Goal: Task Accomplishment & Management: Use online tool/utility

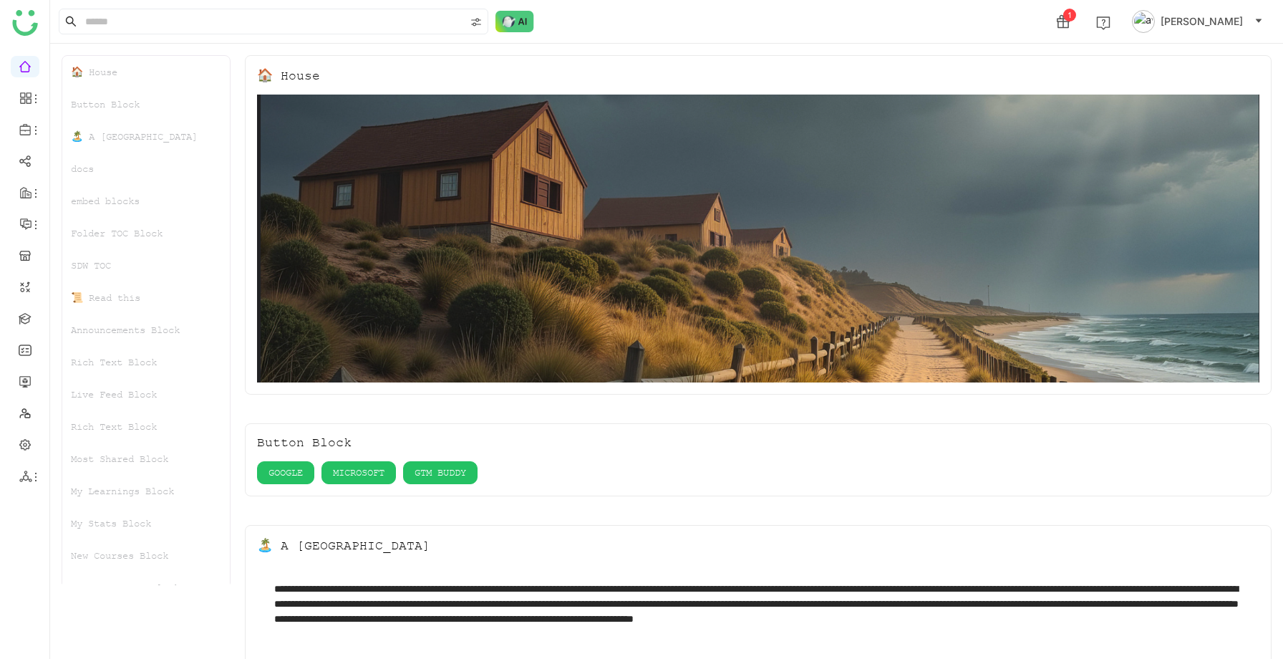
click at [1155, 20] on img at bounding box center [1143, 21] width 23 height 23
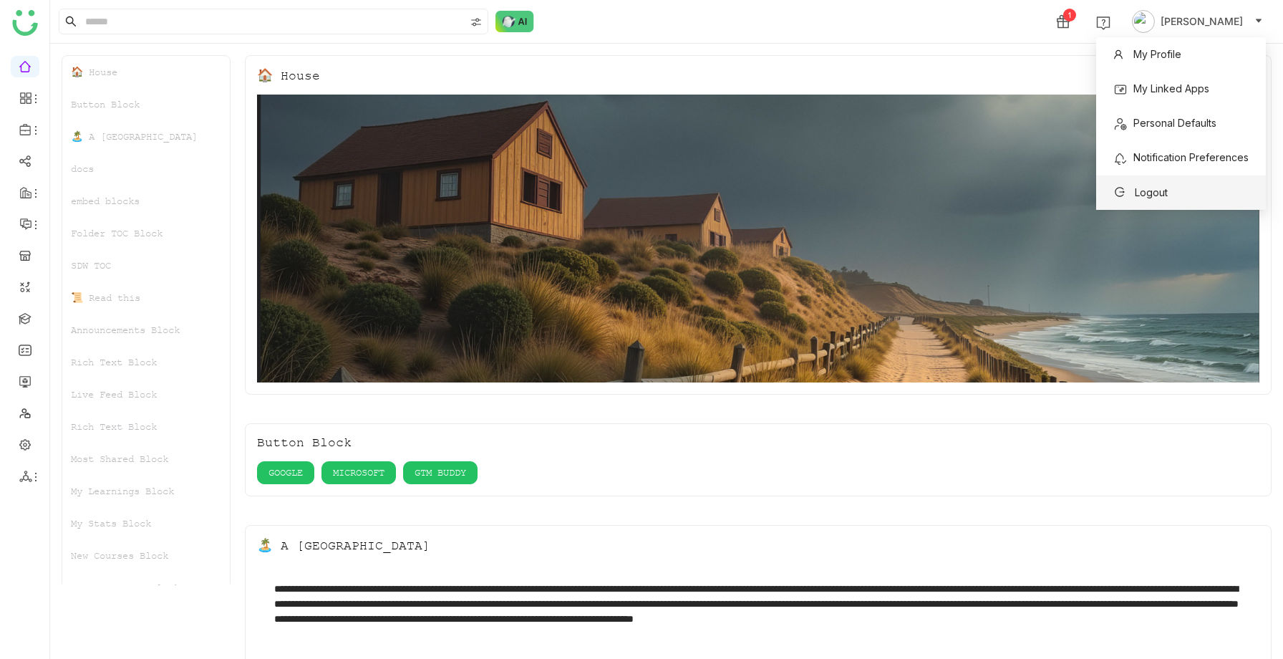
click at [1143, 188] on span "Logout" at bounding box center [1151, 192] width 33 height 12
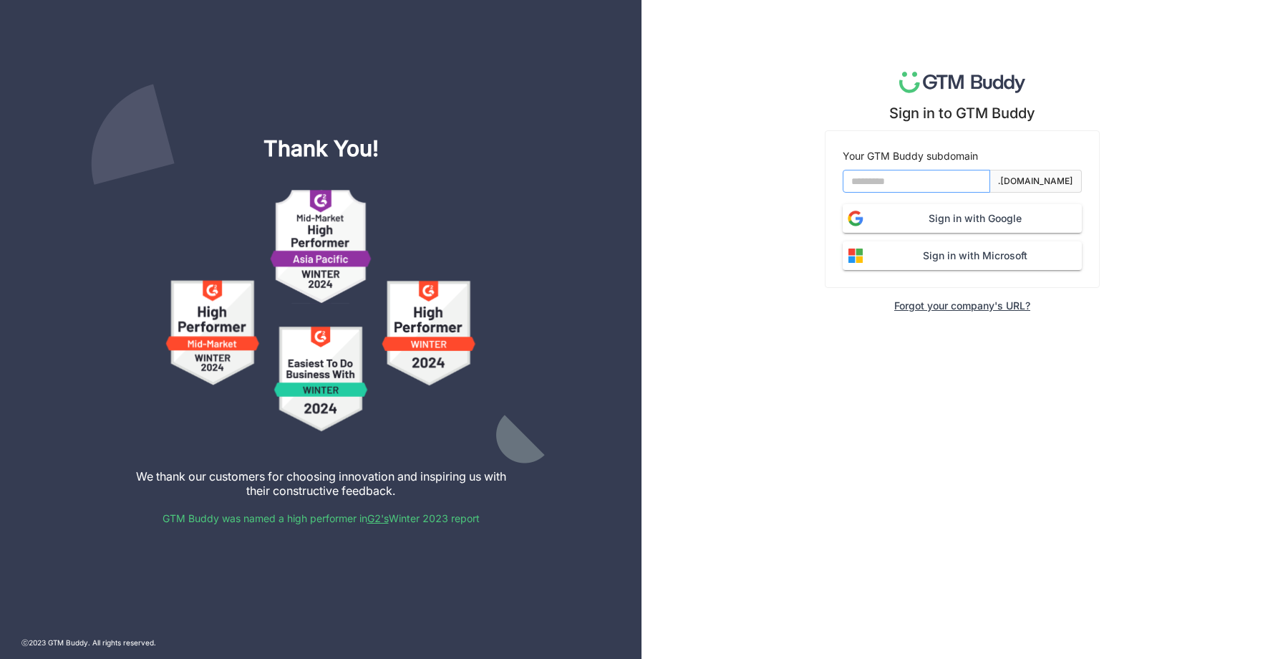
click at [878, 190] on input at bounding box center [915, 181] width 147 height 23
type input "*******"
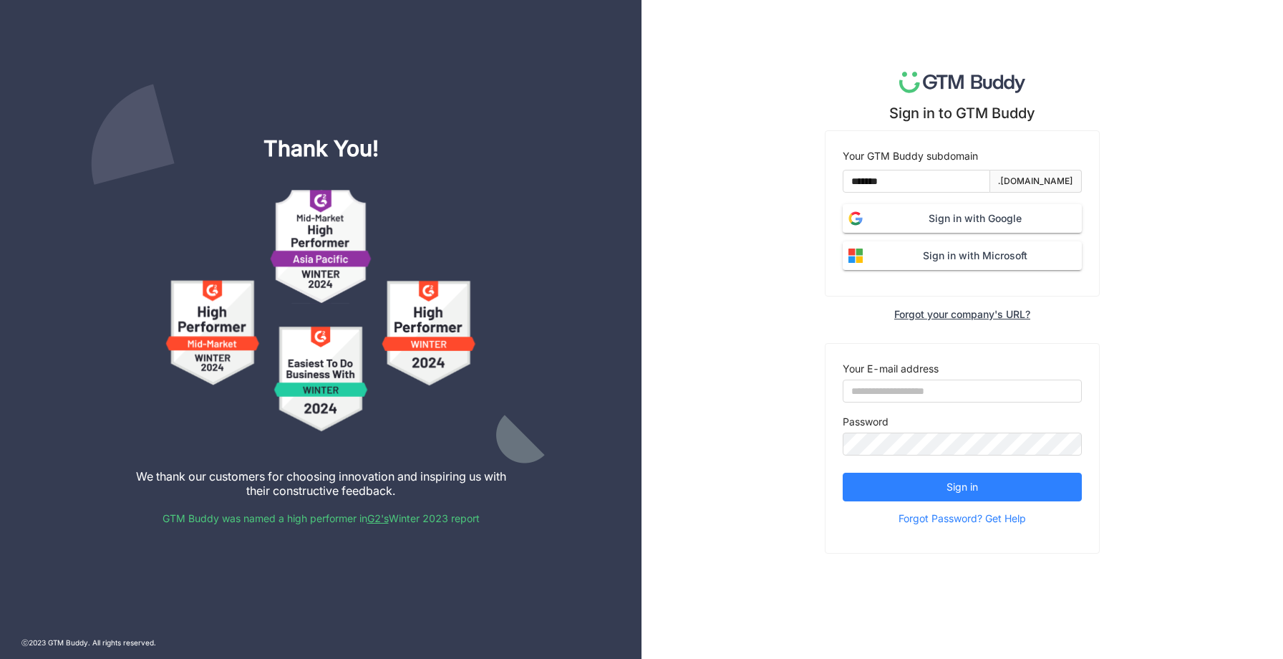
click at [961, 258] on span "Sign in with Microsoft" at bounding box center [974, 256] width 213 height 16
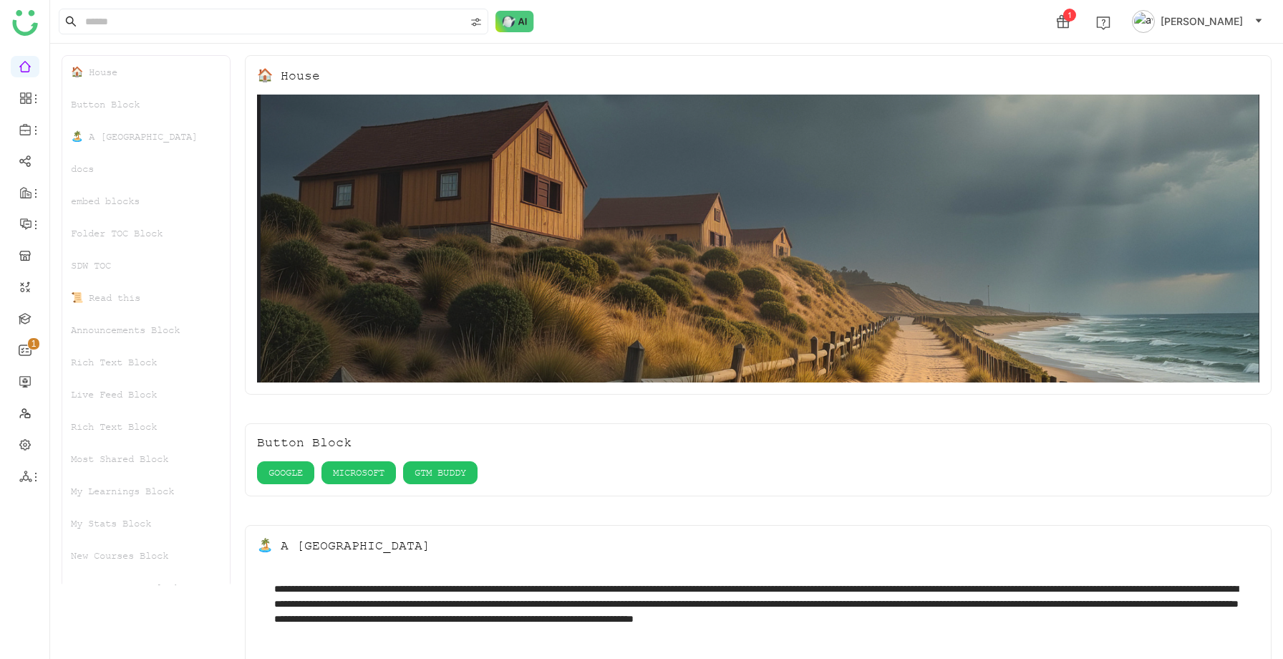
click at [1221, 21] on span "aavi aavi" at bounding box center [1201, 22] width 82 height 16
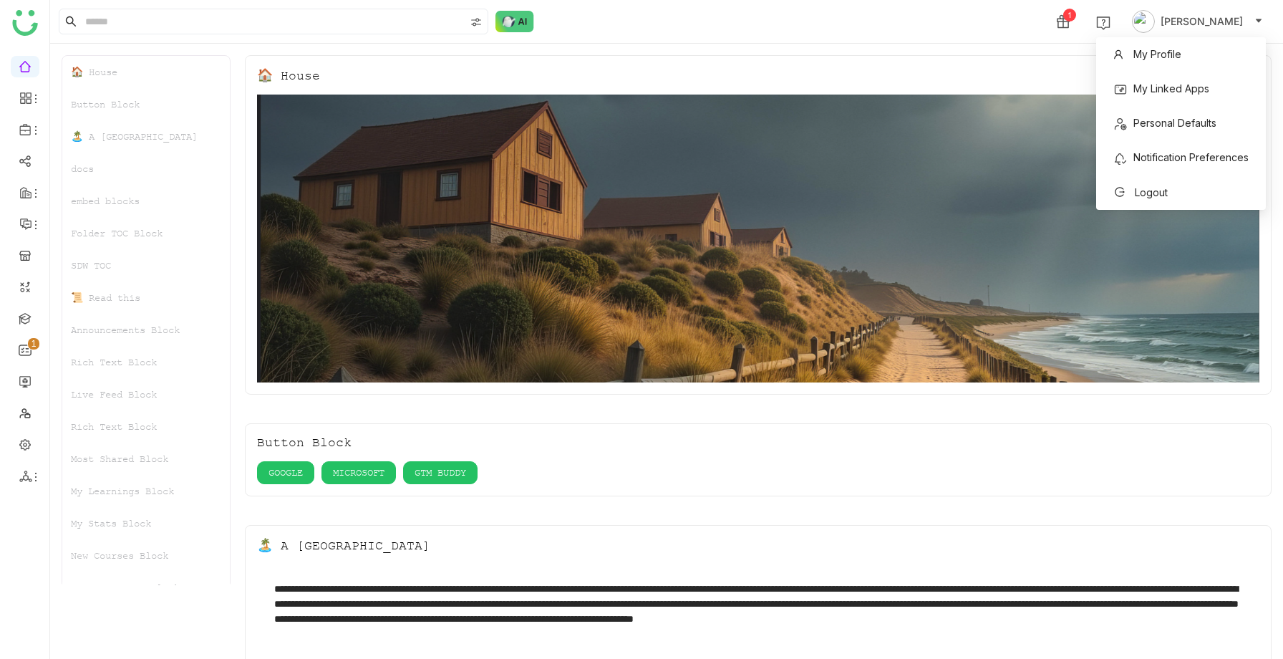
click at [1059, 127] on img at bounding box center [758, 238] width 1002 height 288
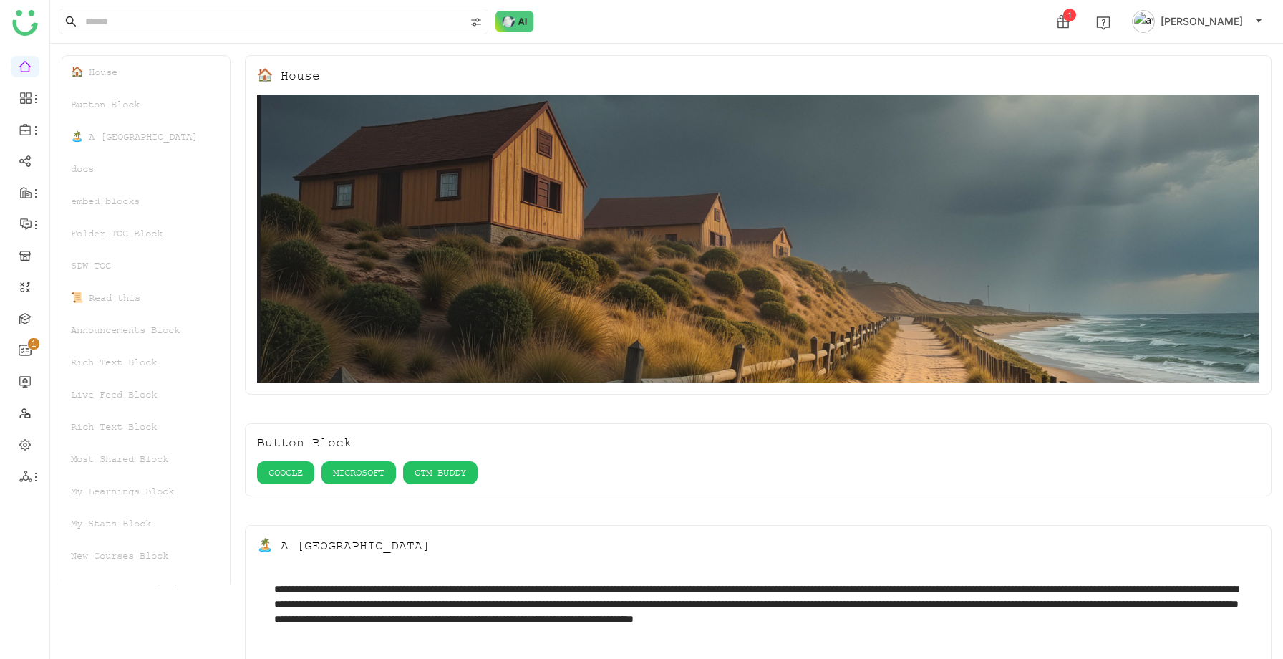
click at [1209, 25] on span "aavi aavi" at bounding box center [1201, 22] width 82 height 16
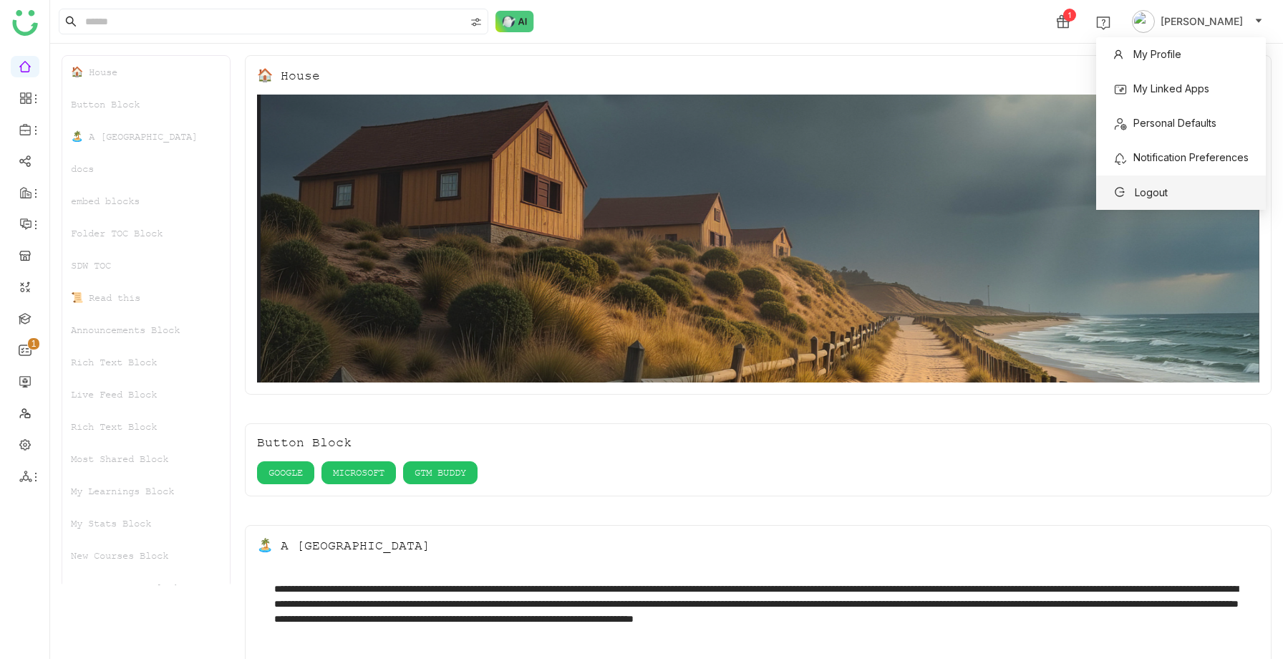
click at [1153, 186] on span "Logout" at bounding box center [1151, 192] width 33 height 12
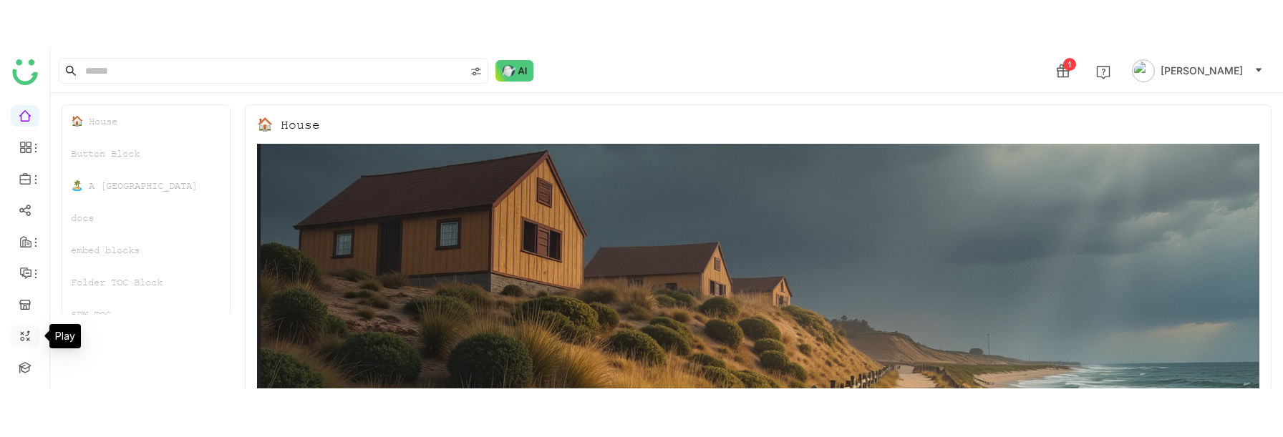
scroll to position [157, 0]
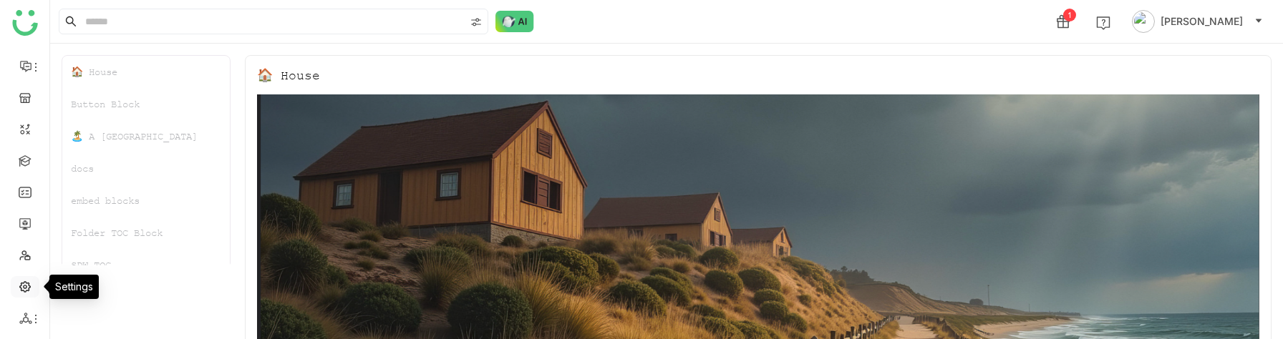
click at [26, 281] on link at bounding box center [25, 286] width 13 height 12
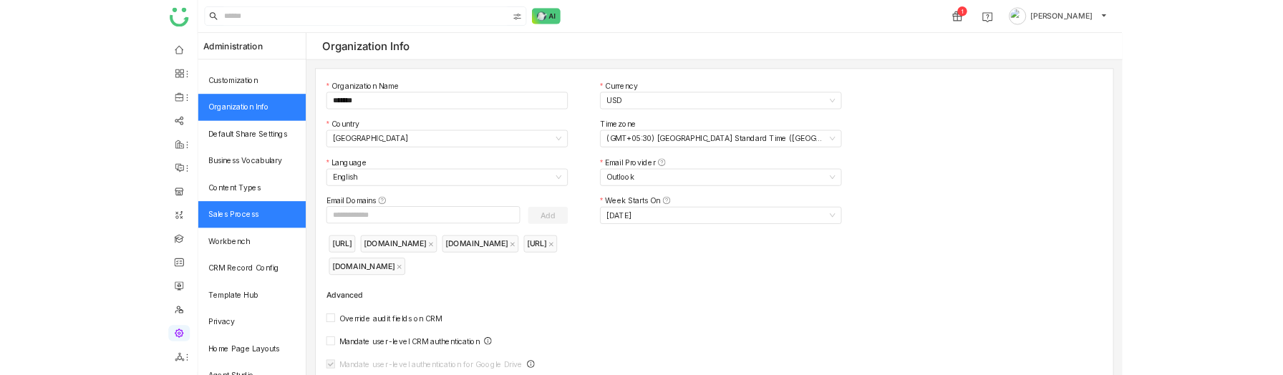
scroll to position [259, 0]
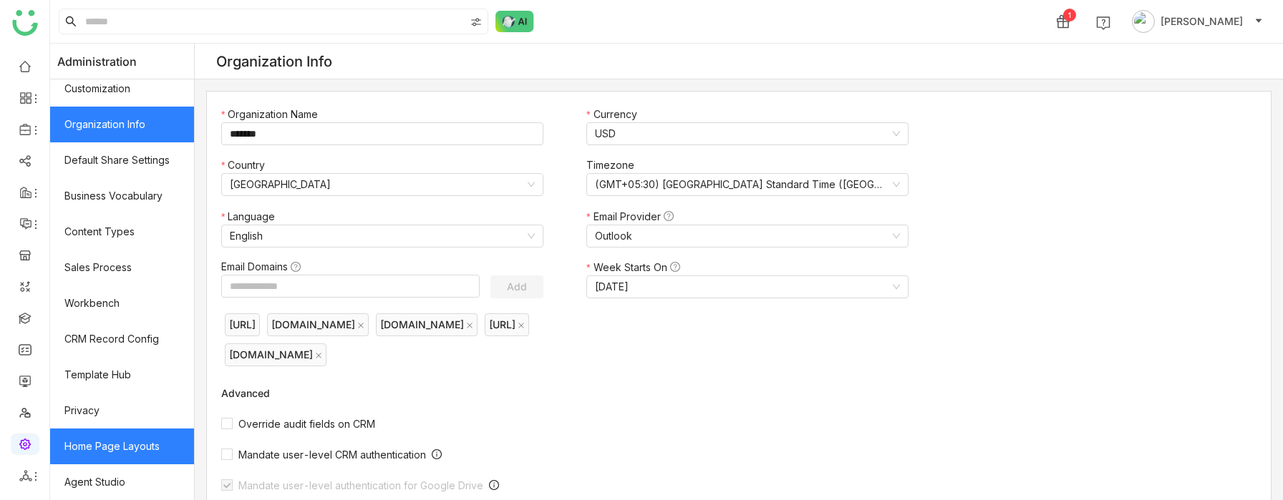
click at [120, 439] on link "Home Page Layouts" at bounding box center [122, 447] width 144 height 36
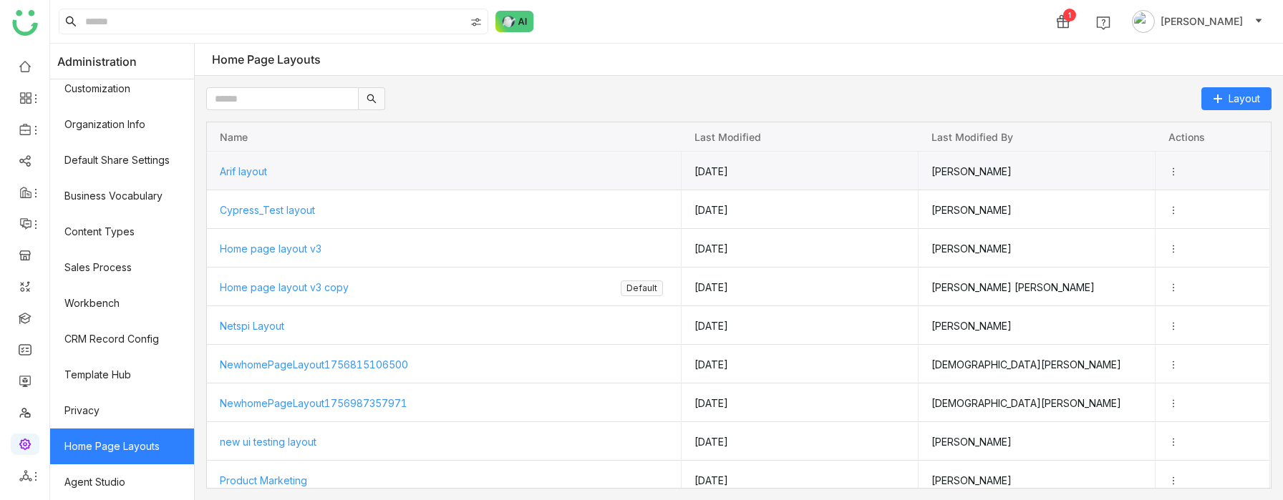
click at [255, 169] on span "Arif layout" at bounding box center [243, 171] width 47 height 12
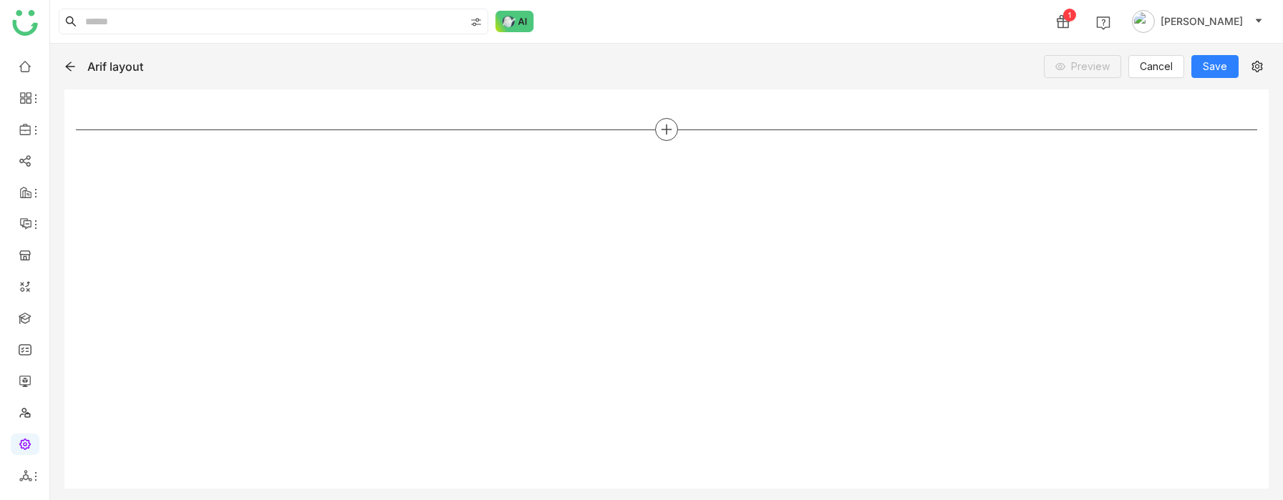
click at [666, 127] on icon at bounding box center [666, 130] width 1 height 10
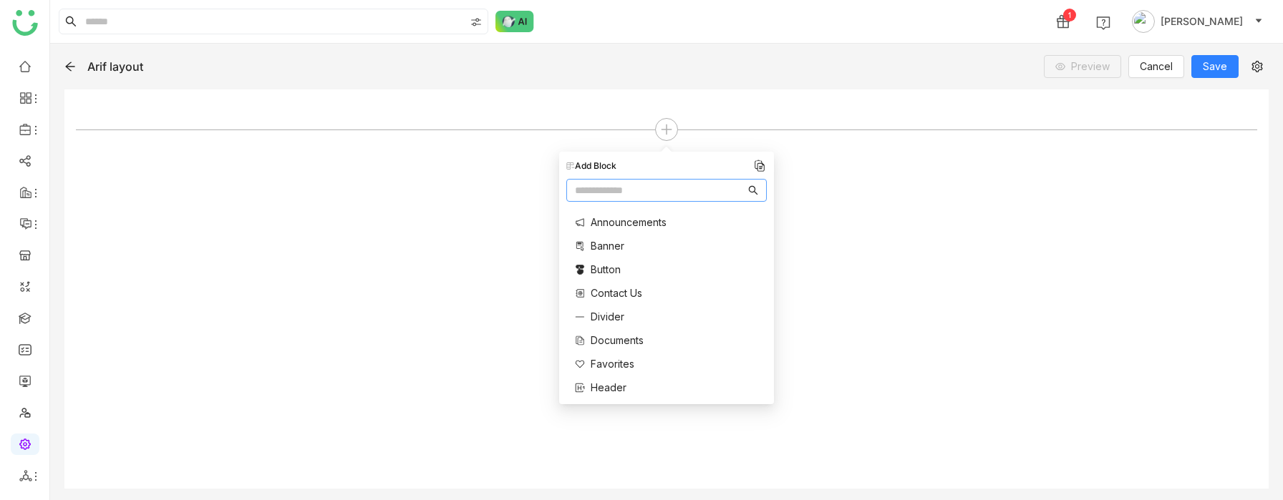
click at [852, 234] on div at bounding box center [666, 289] width 1181 height 376
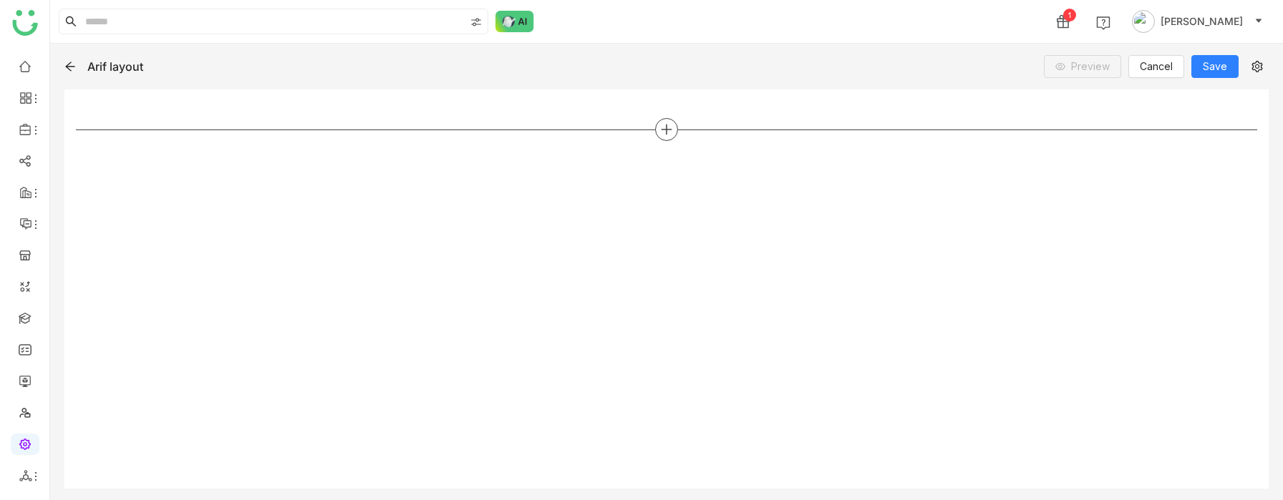
click at [666, 124] on icon at bounding box center [666, 129] width 13 height 13
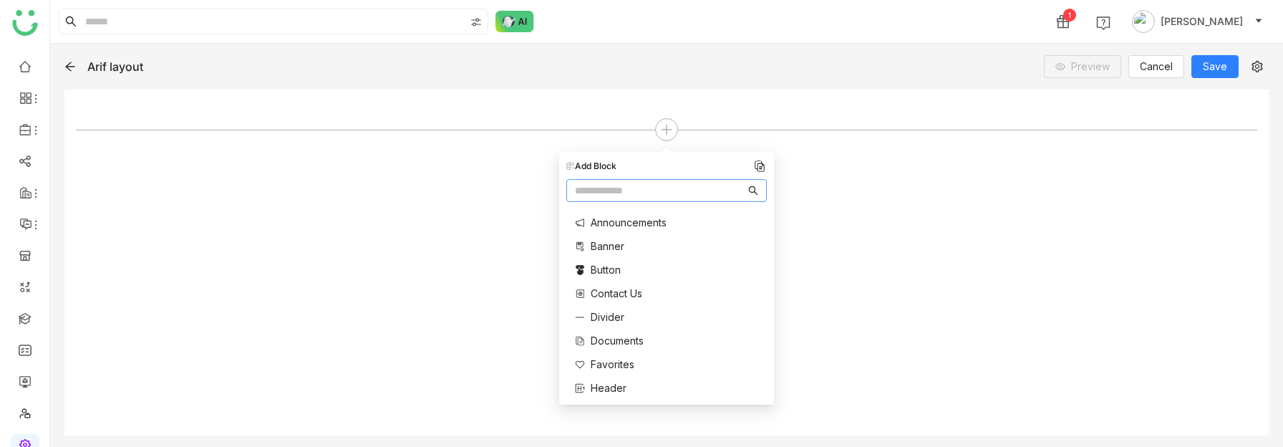
click at [617, 190] on input "text" at bounding box center [660, 191] width 170 height 16
type input "**"
click at [607, 251] on span "Rich Text" at bounding box center [613, 245] width 44 height 15
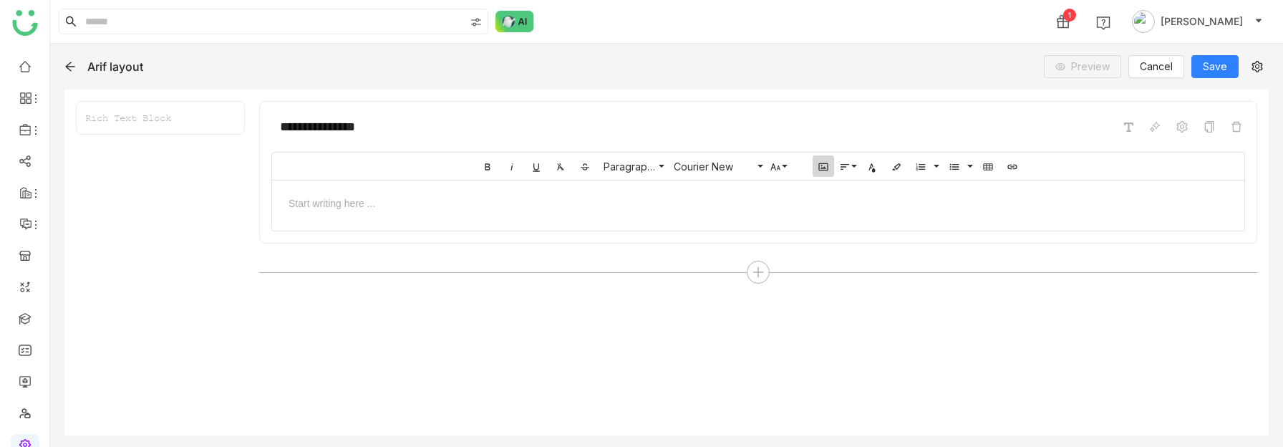
click at [827, 166] on icon "button" at bounding box center [822, 166] width 11 height 11
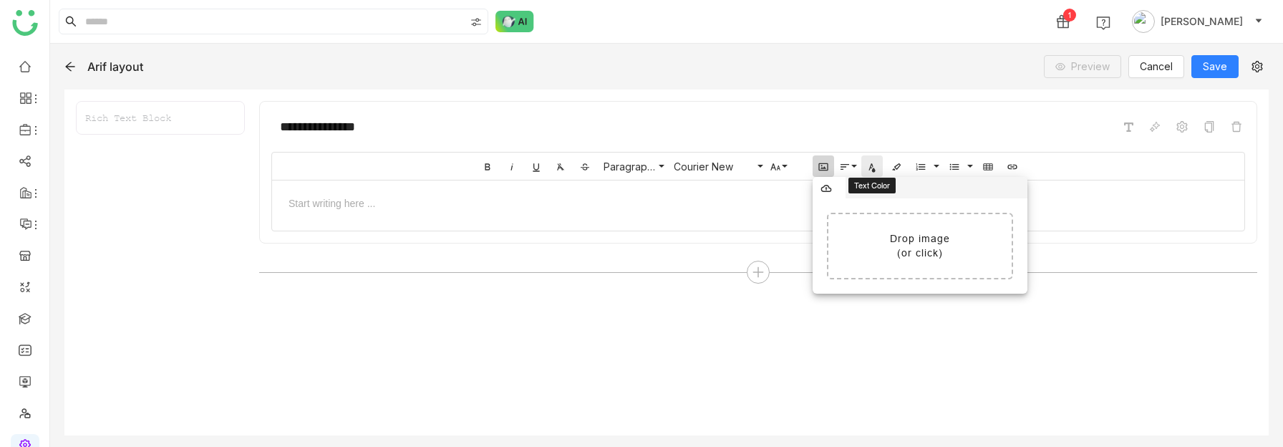
click at [868, 165] on icon "button" at bounding box center [871, 166] width 11 height 11
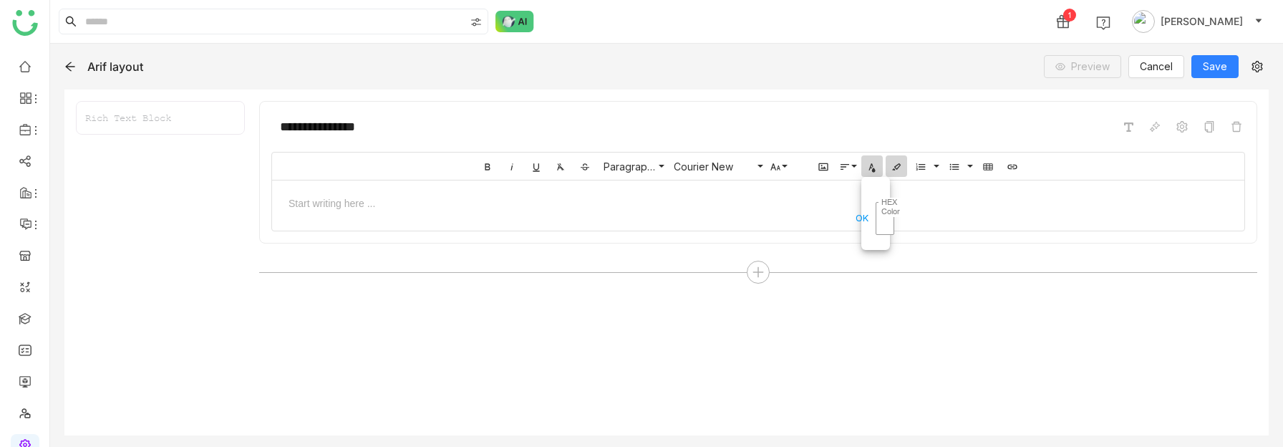
click at [899, 172] on icon "button" at bounding box center [895, 166] width 11 height 11
click at [825, 208] on div at bounding box center [757, 202] width 943 height 15
click at [982, 166] on icon "button" at bounding box center [987, 166] width 11 height 11
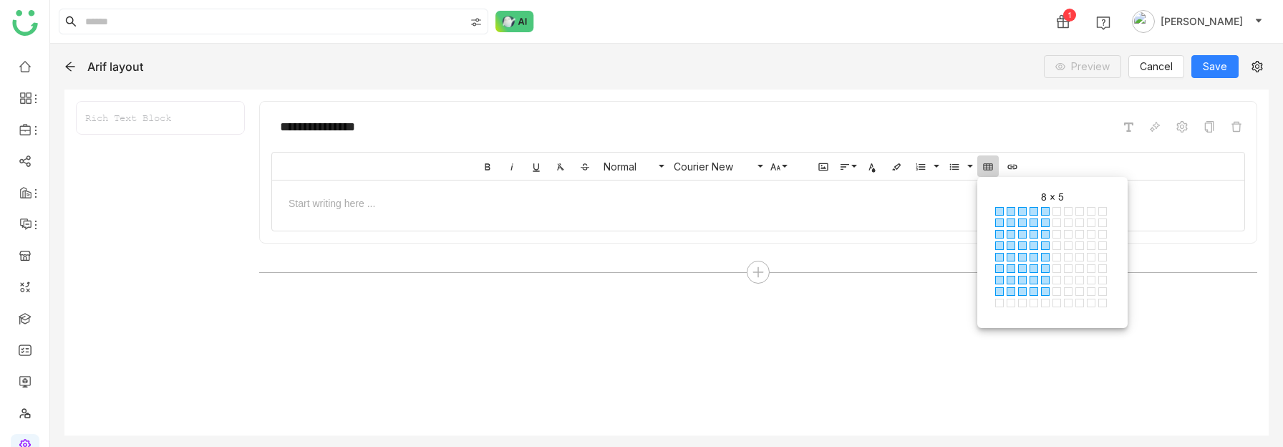
click at [1041, 287] on span at bounding box center [1045, 291] width 9 height 9
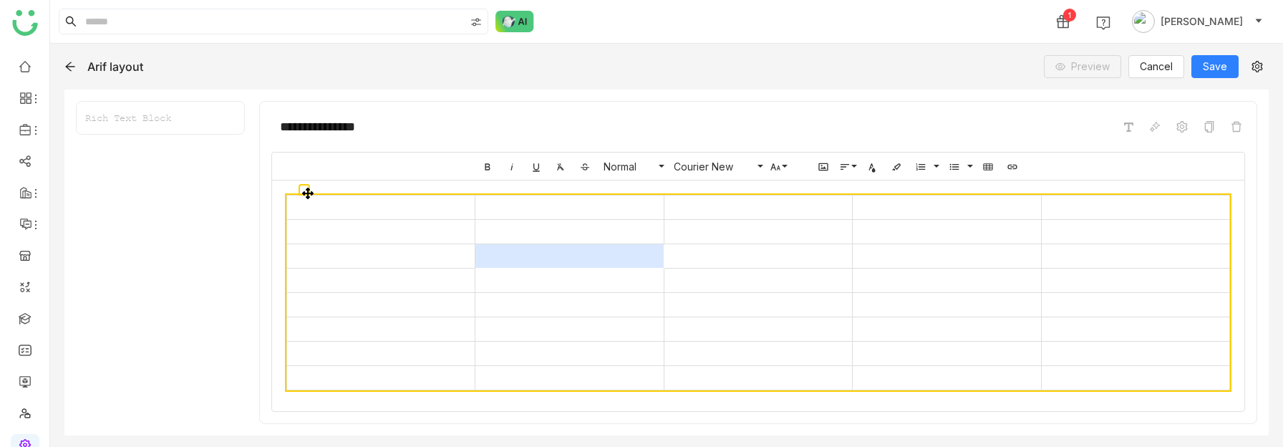
click at [599, 257] on td at bounding box center [569, 256] width 188 height 24
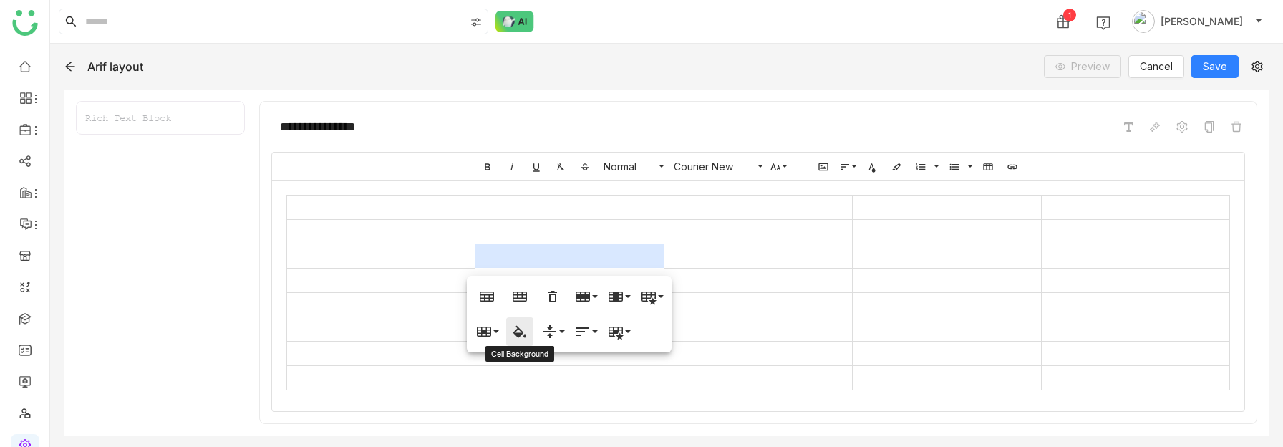
click at [527, 331] on icon "button" at bounding box center [519, 331] width 17 height 17
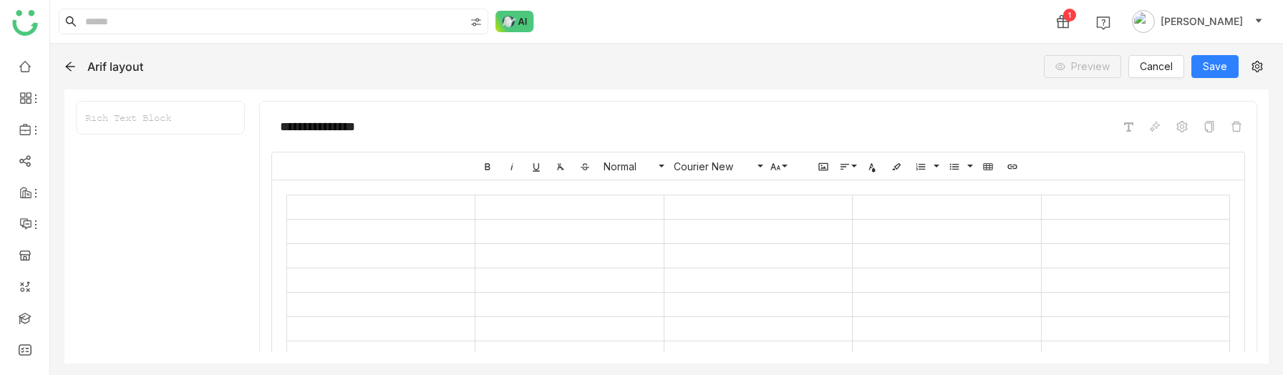
click at [537, 291] on td at bounding box center [569, 280] width 188 height 24
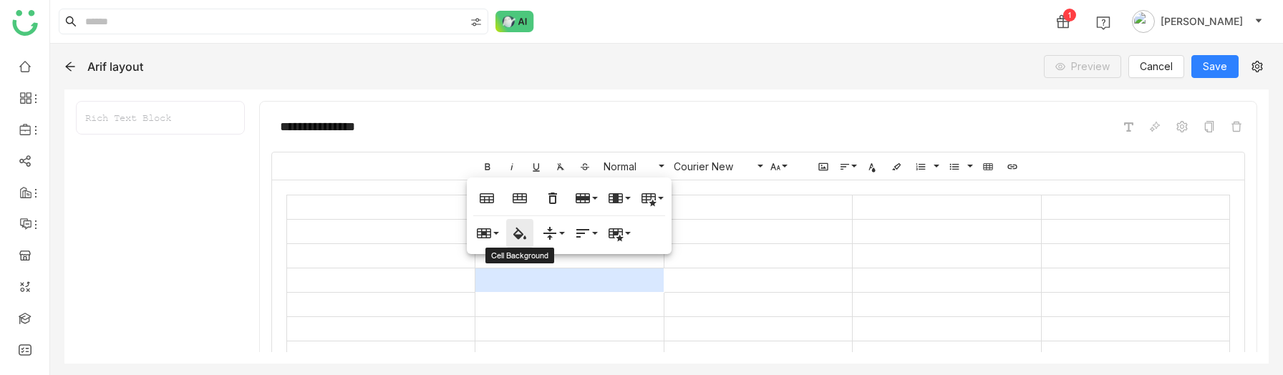
click at [519, 241] on icon "button" at bounding box center [519, 233] width 17 height 17
